Goal: Information Seeking & Learning: Learn about a topic

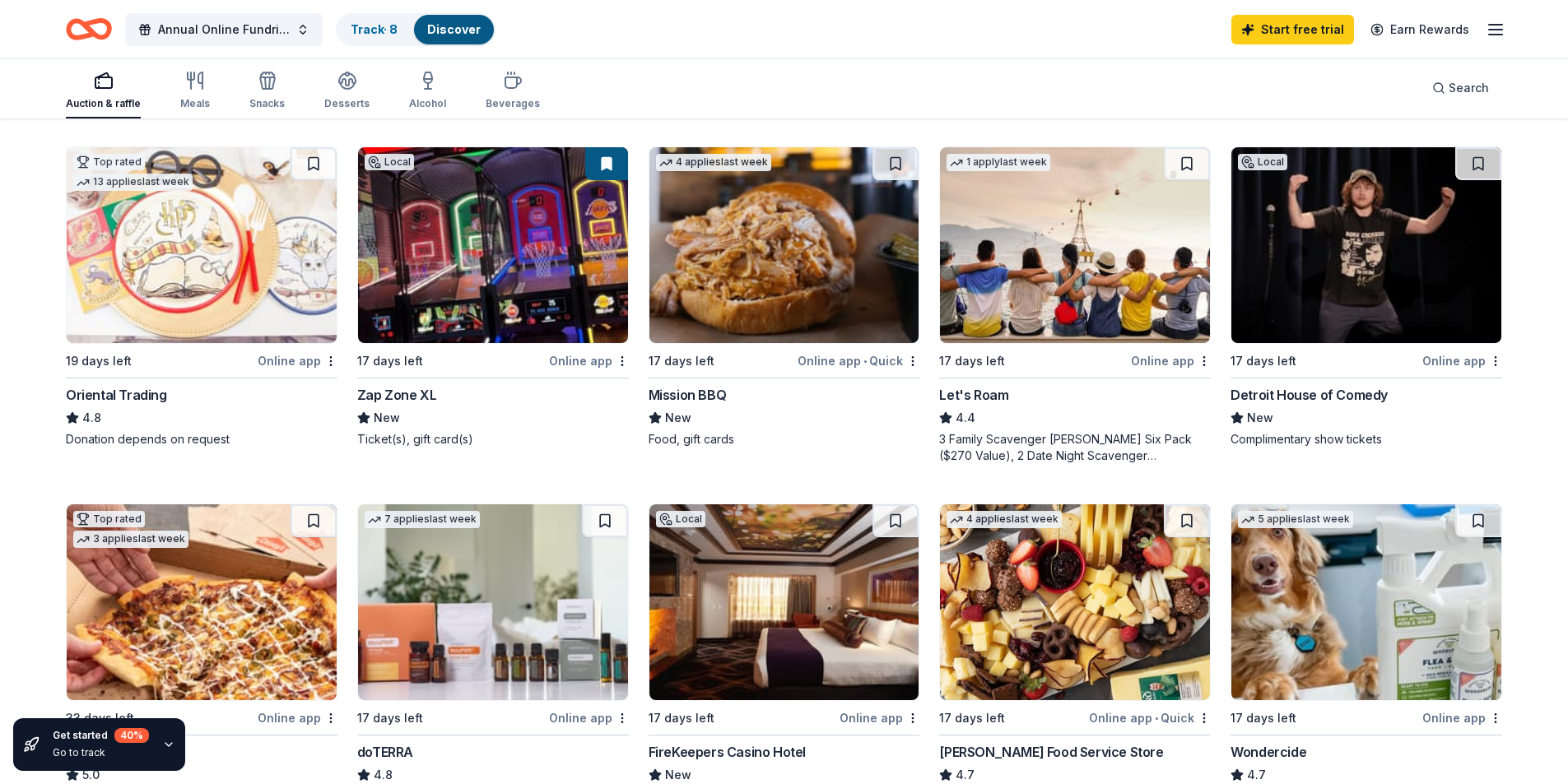
scroll to position [494, 0]
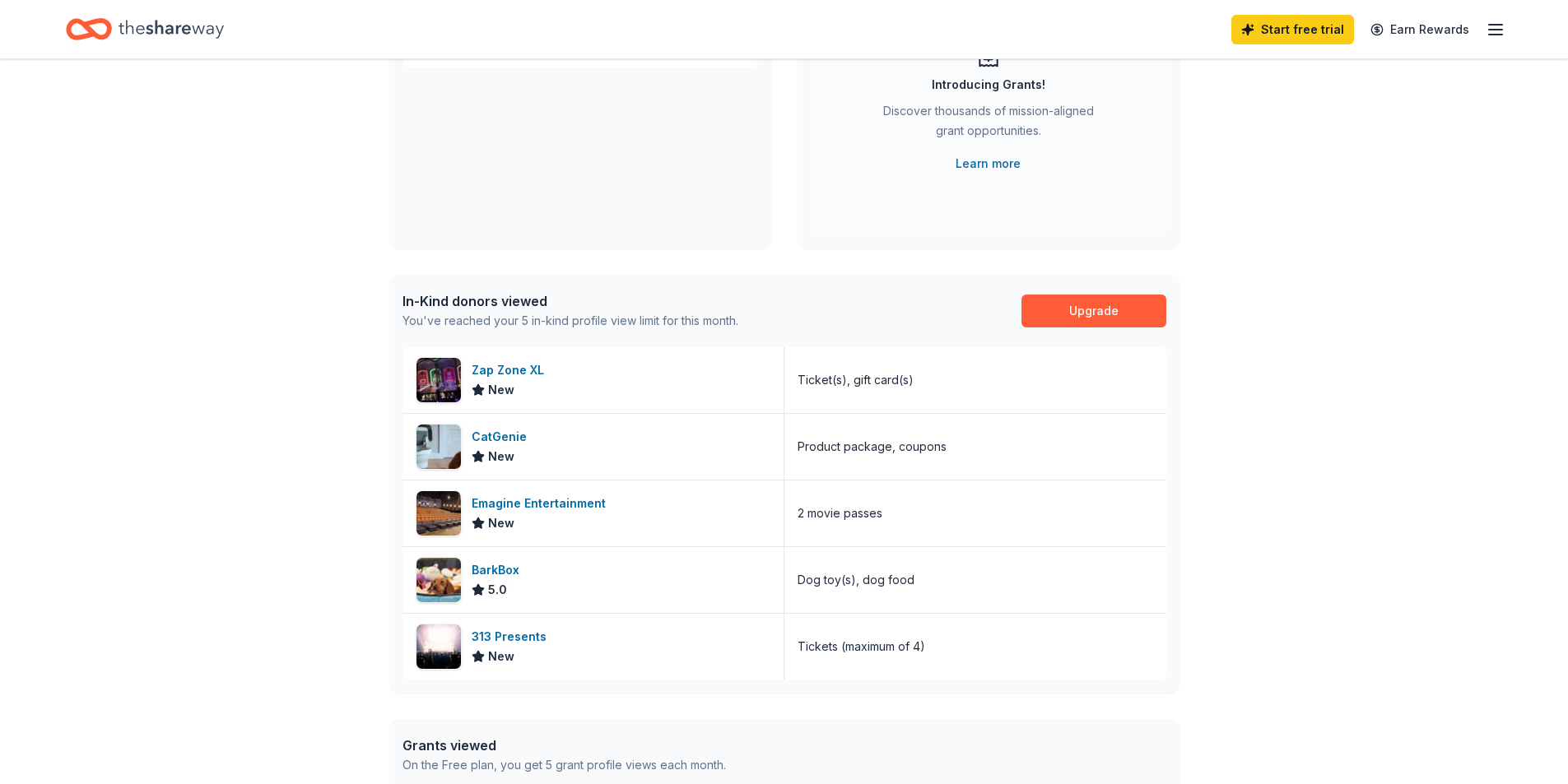
scroll to position [246, 0]
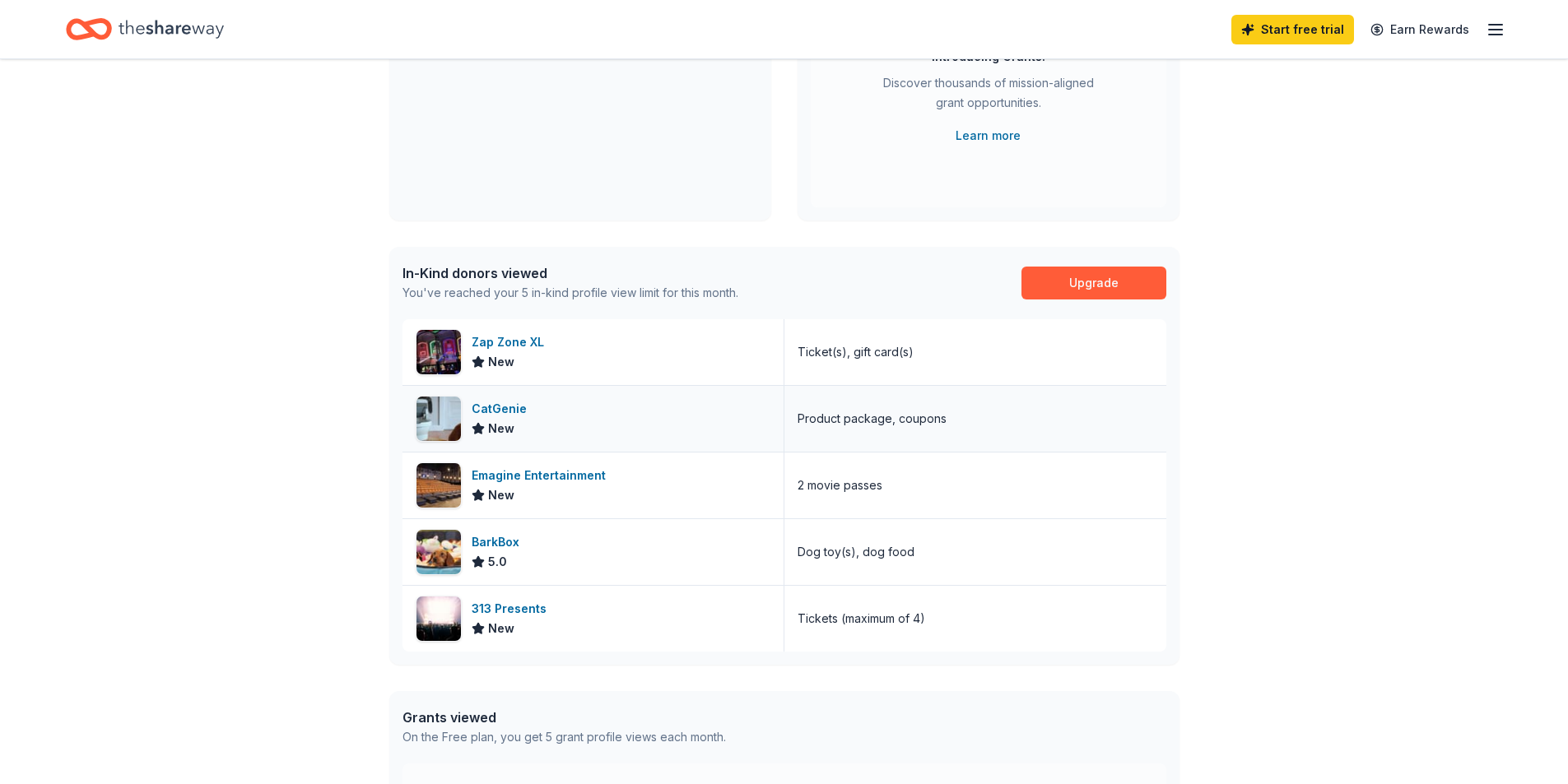
click at [503, 414] on div "CatGenie" at bounding box center [503, 408] width 62 height 20
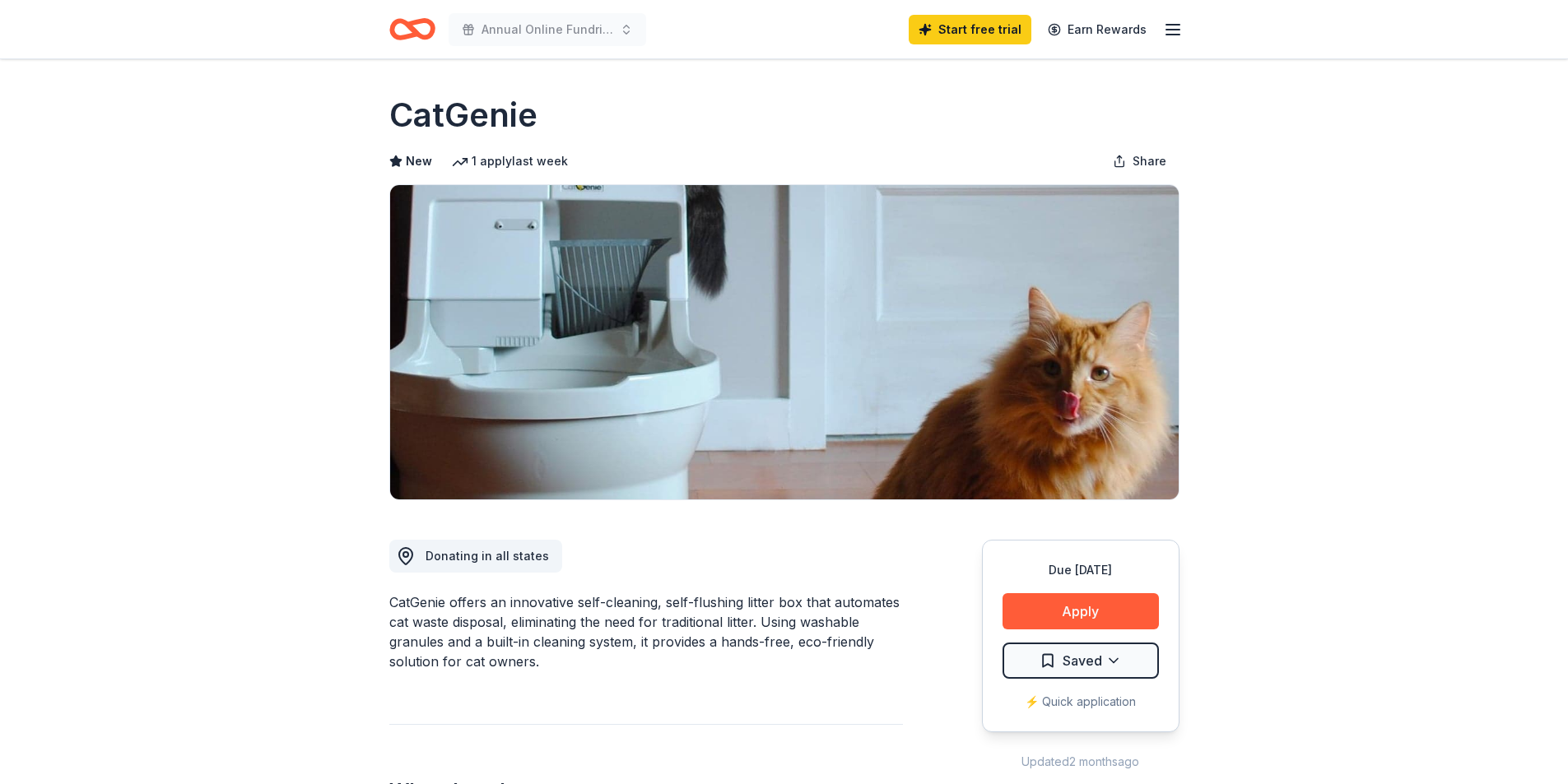
click at [1090, 700] on div "⚡️ Quick application" at bounding box center [1080, 701] width 156 height 20
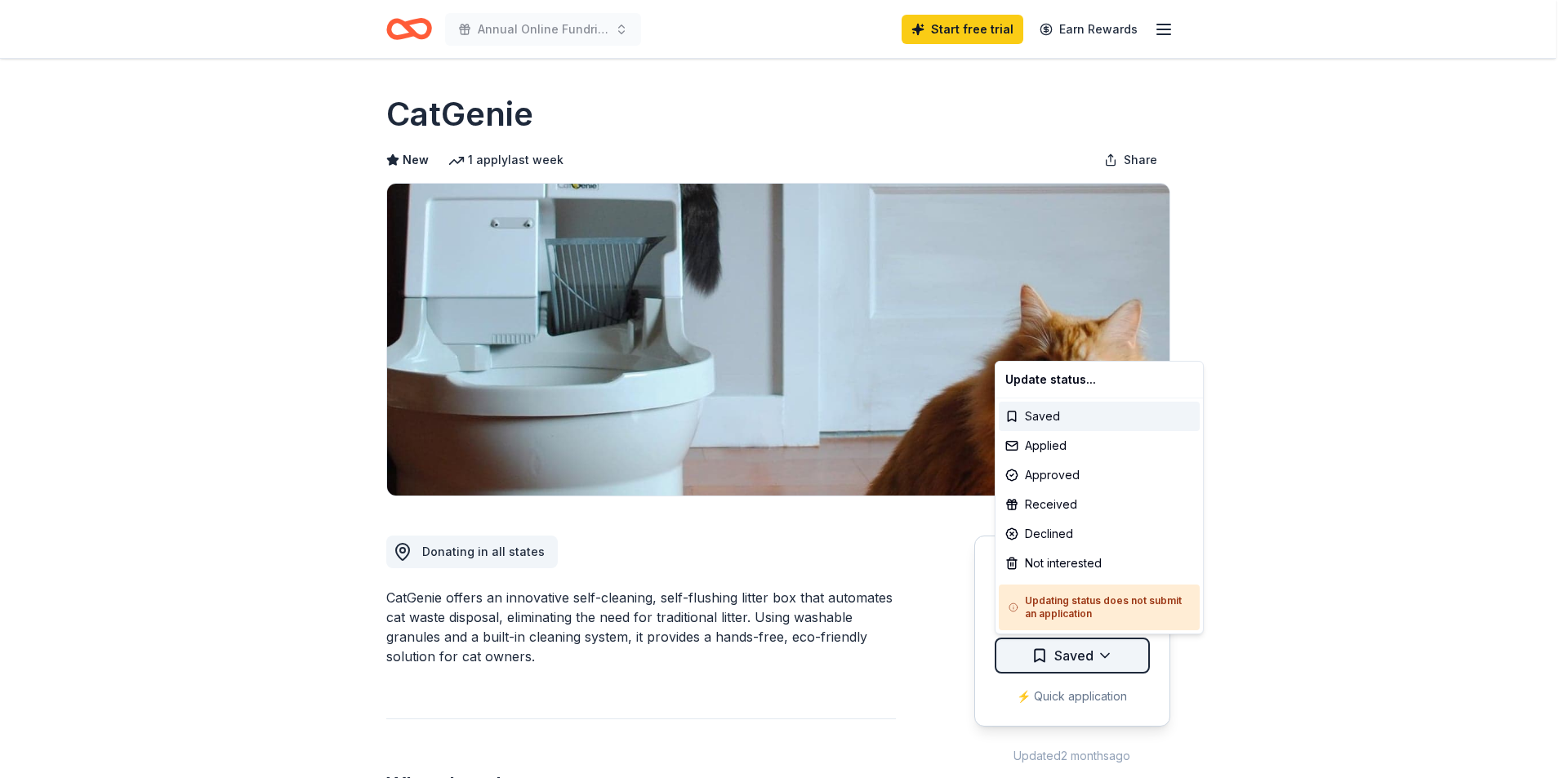
click at [1071, 658] on html "Annual Online Fundriaser Start free trial Earn Rewards Due in 17 days Share Cat…" at bounding box center [784, 389] width 1568 height 778
click at [1298, 432] on html "Annual Online Fundriaser Start free trial Earn Rewards Due in 17 days Share Cat…" at bounding box center [784, 389] width 1568 height 778
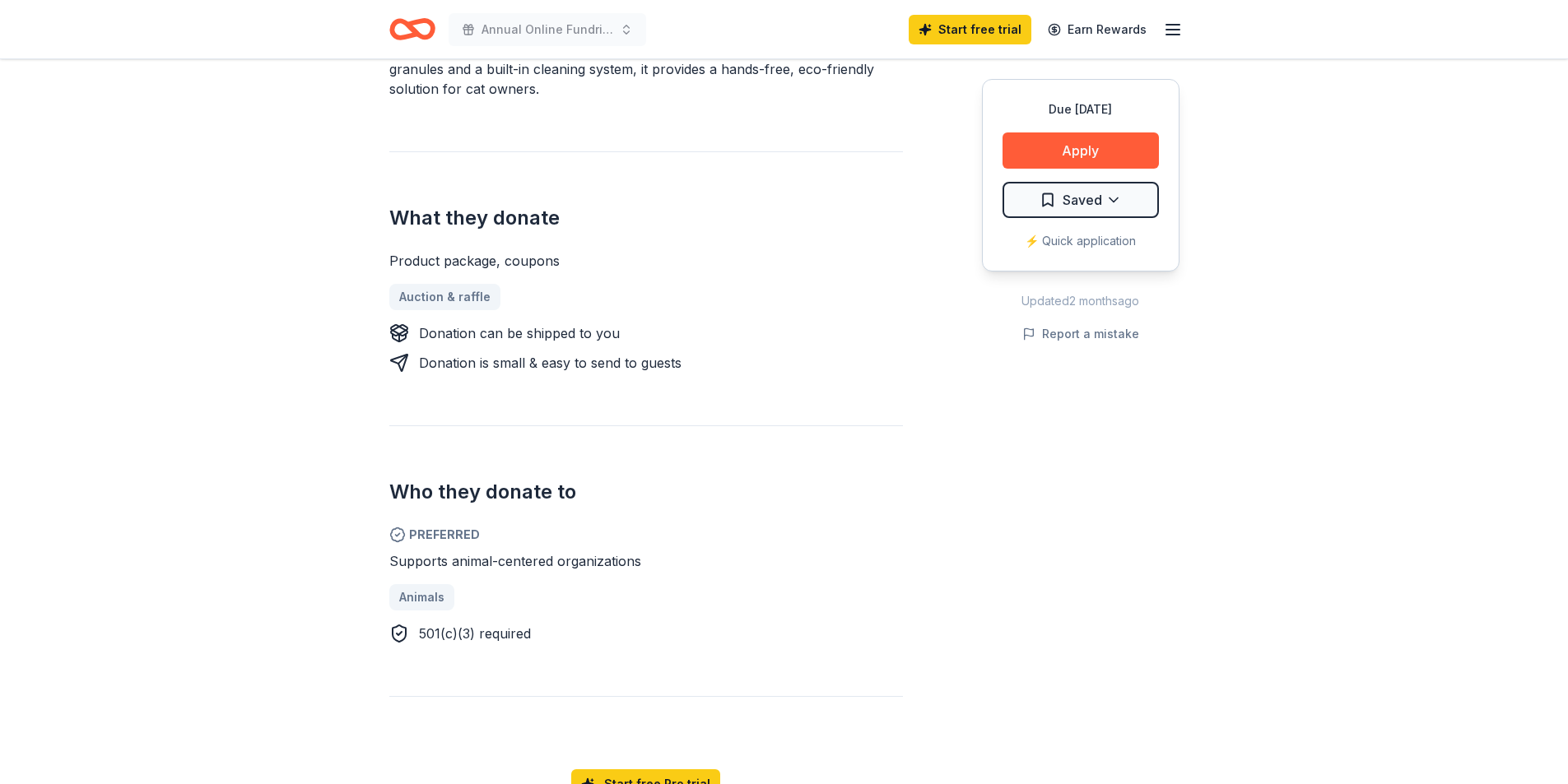
scroll to position [658, 0]
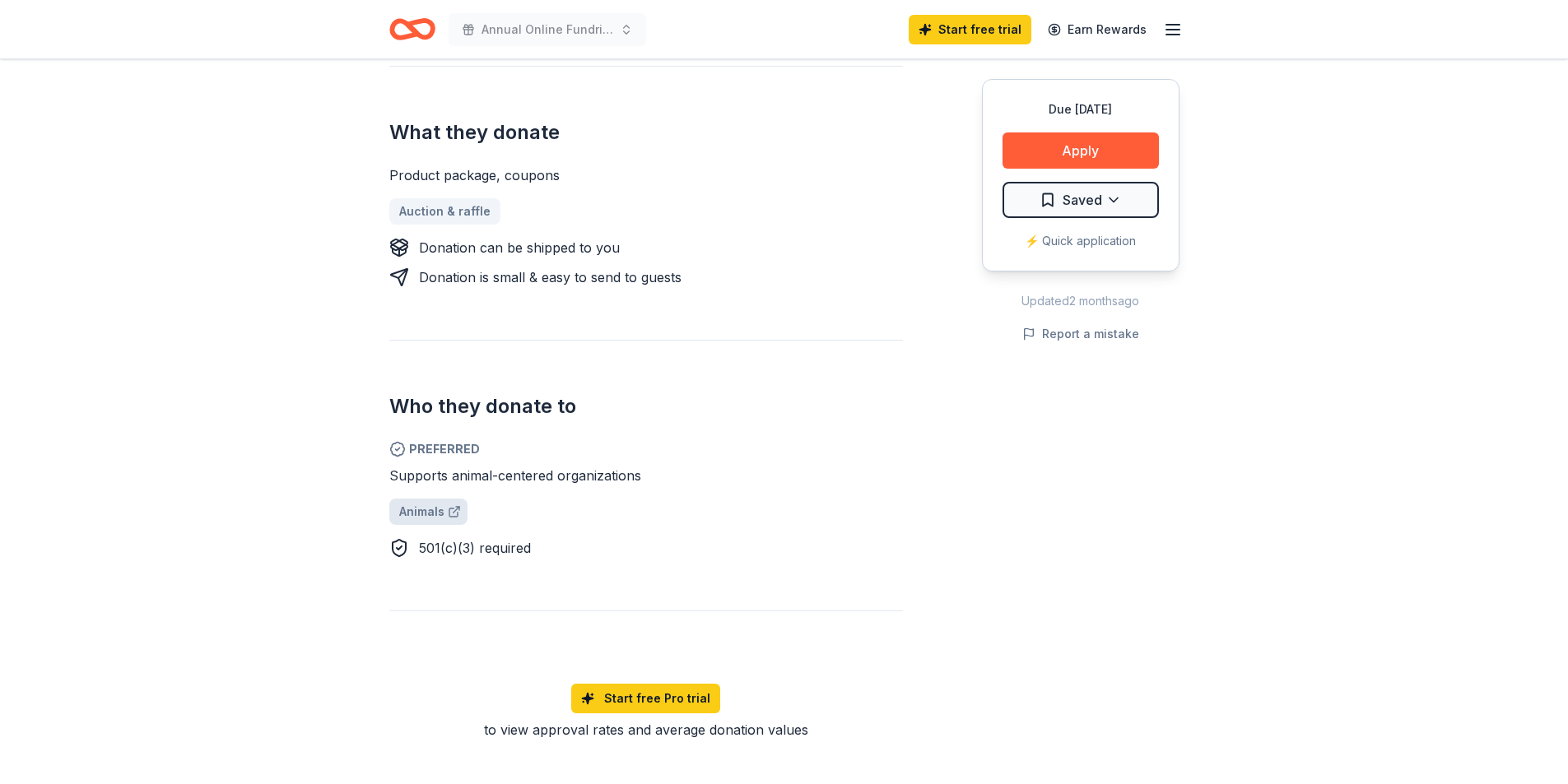
click at [428, 516] on span "Animals" at bounding box center [422, 511] width 46 height 20
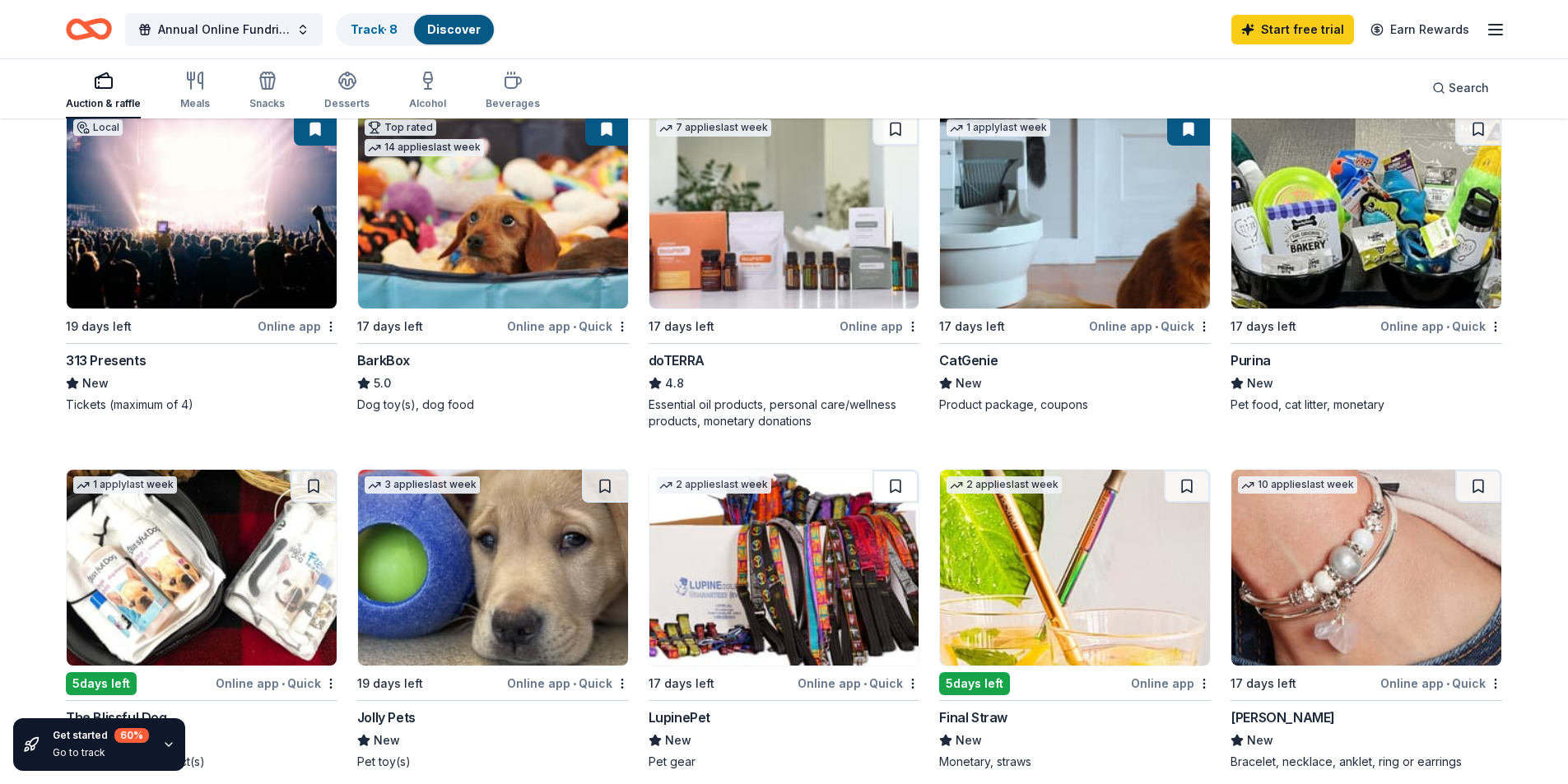
scroll to position [329, 0]
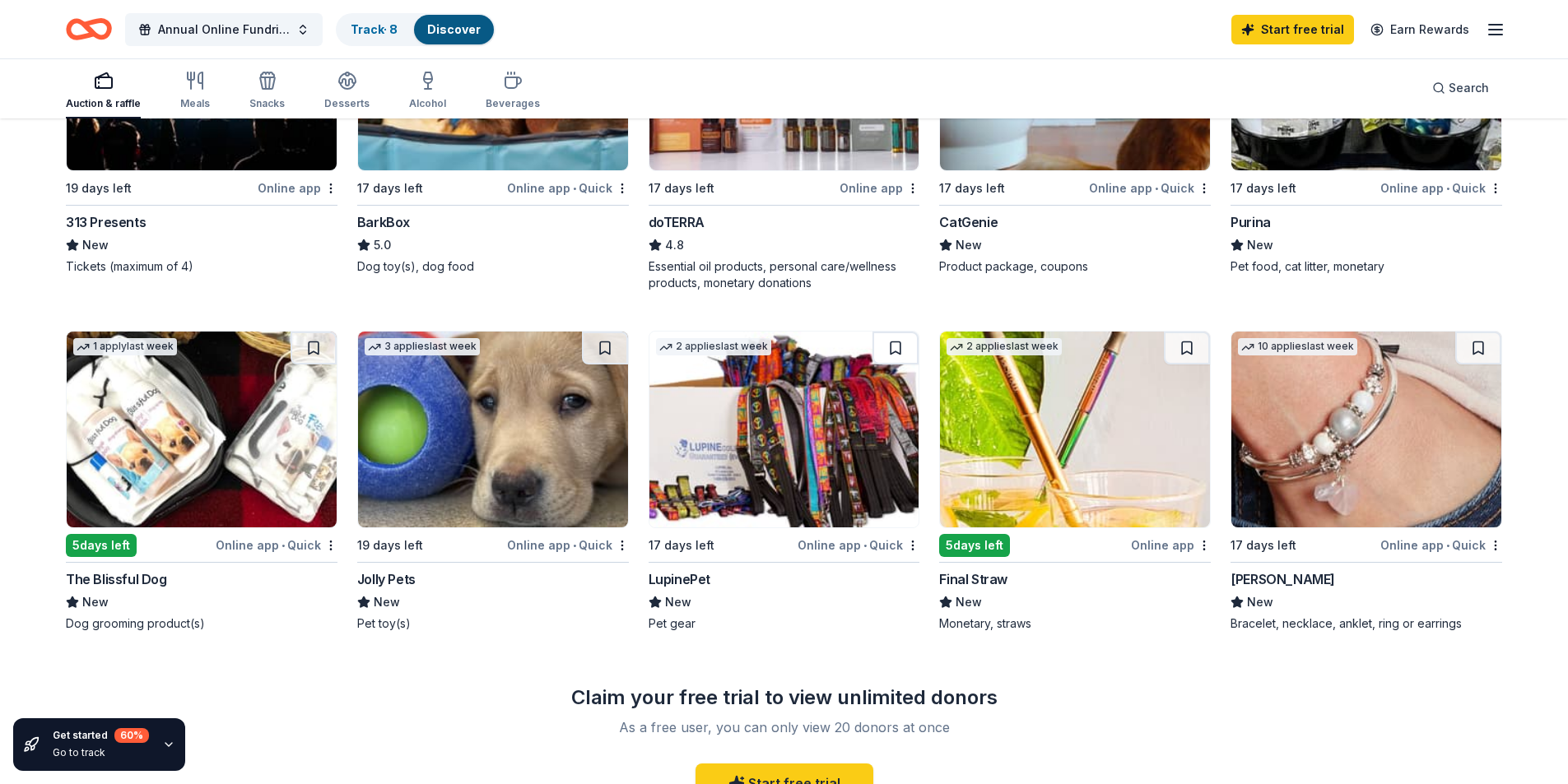
click at [516, 468] on img at bounding box center [492, 429] width 270 height 196
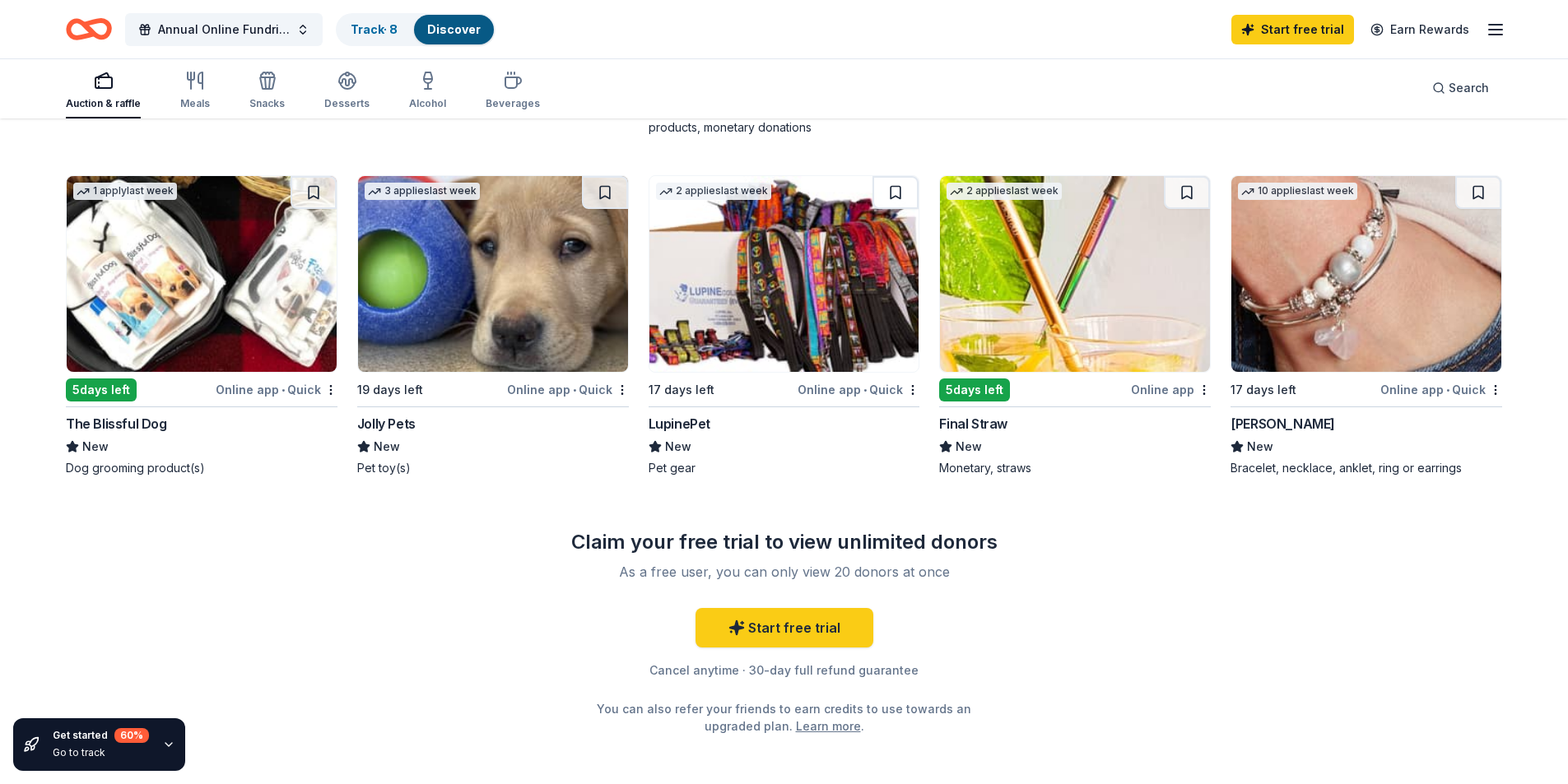
scroll to position [494, 0]
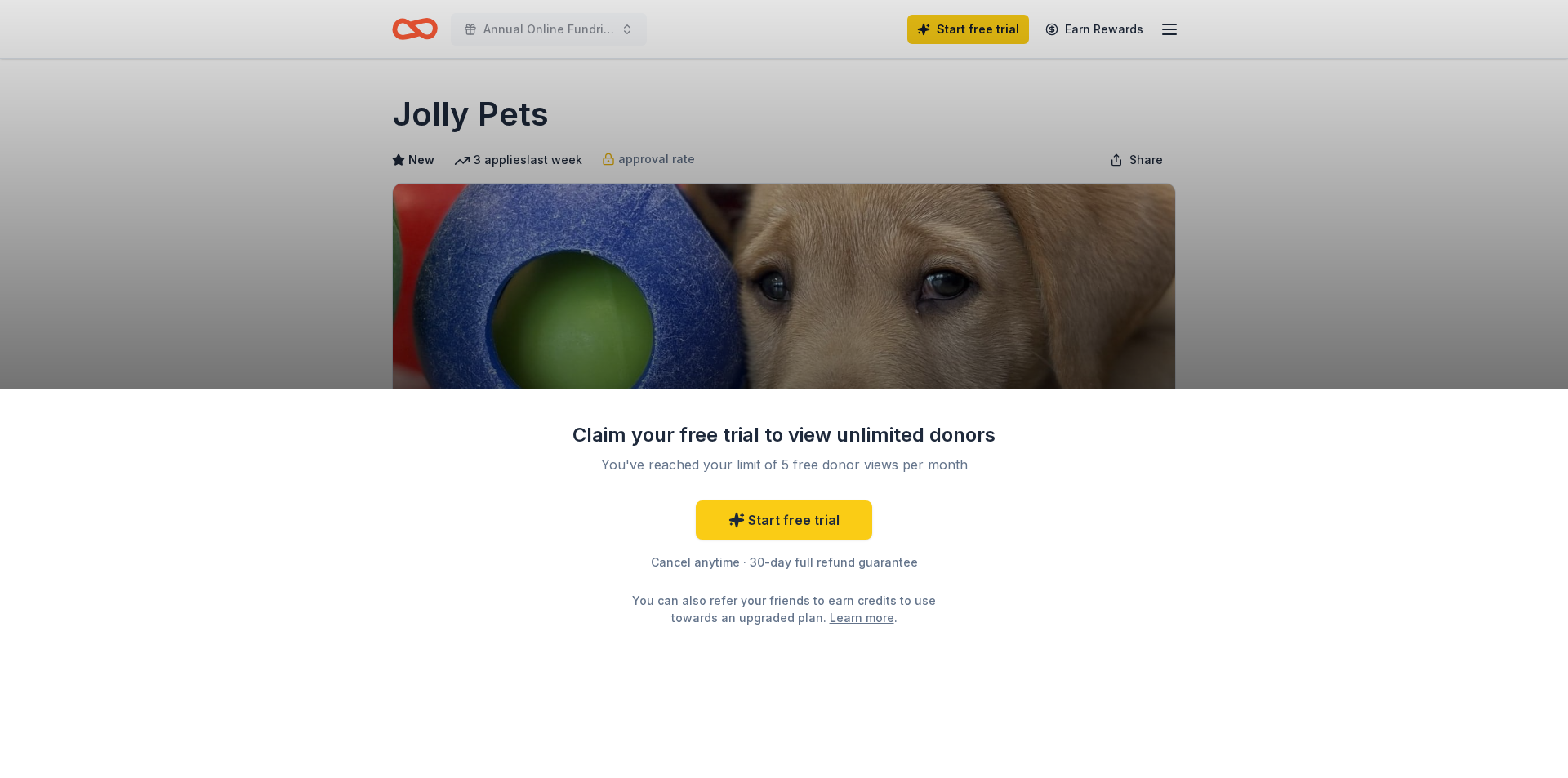
click at [259, 239] on div "Claim your free trial to view unlimited donors You've reached your limit of 5 f…" at bounding box center [784, 389] width 1568 height 778
drag, startPoint x: 374, startPoint y: 104, endPoint x: 575, endPoint y: 117, distance: 201.4
click at [575, 117] on div "Claim your free trial to view unlimited donors You've reached your limit of 5 f…" at bounding box center [784, 389] width 1568 height 778
